Goal: Find specific page/section: Find specific page/section

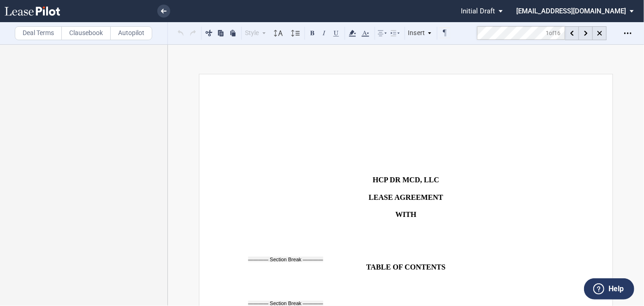
scroll to position [1952, 0]
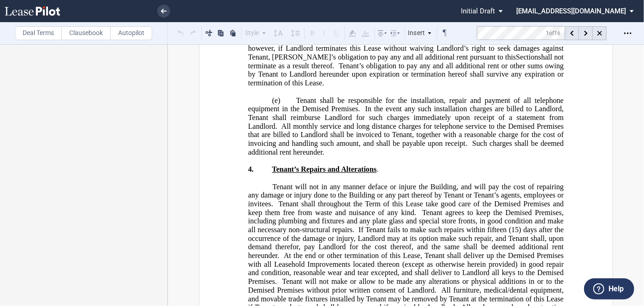
click at [462, 30] on md-toolbar "Deal Terms Clausebook Autopilot Style Normal 8pt 9pt 10pt 10.5pt 11pt 12pt 14pt…" at bounding box center [322, 33] width 644 height 23
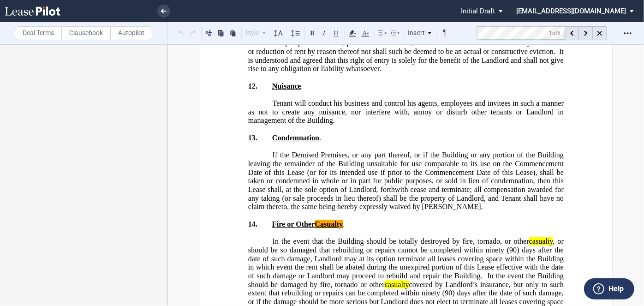
scroll to position [4027, 0]
click at [426, 29] on md-toolbar "Deal Terms Clausebook Autopilot Style Normal 8pt 9pt 10pt 10.5pt 11pt 12pt 14pt…" at bounding box center [322, 33] width 644 height 23
click at [165, 16] on link at bounding box center [163, 11] width 13 height 13
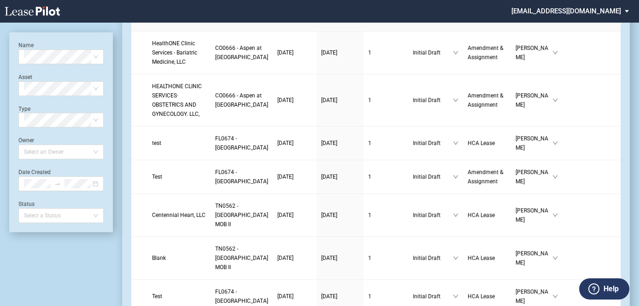
scroll to position [742, 0]
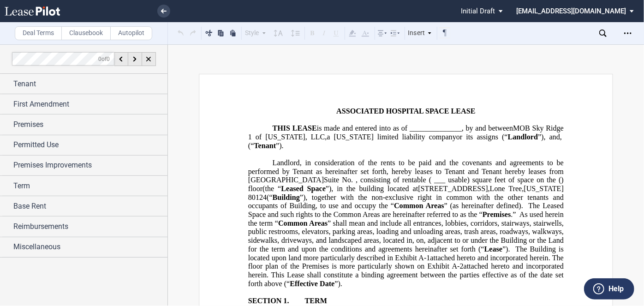
click at [471, 182] on span "rentable ( ___ usable) square feet of space on the" at bounding box center [479, 180] width 154 height 8
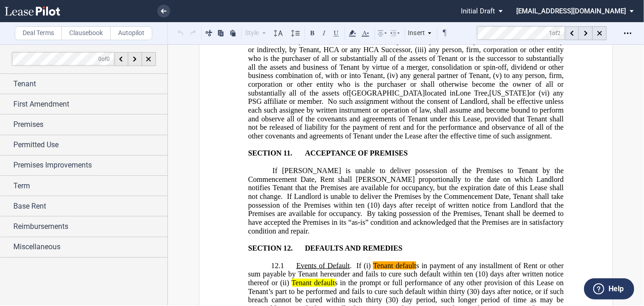
scroll to position [5967, 0]
